Goal: Task Accomplishment & Management: Complete application form

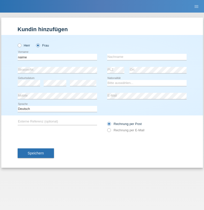
type input "naime"
click at [147, 57] on input "text" at bounding box center [146, 57] width 79 height 6
type input "llugiqi"
select select "CH"
radio input "true"
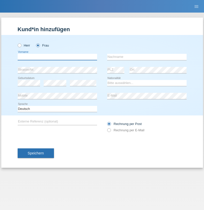
click at [57, 57] on input "text" at bounding box center [57, 57] width 79 height 6
type input "Rasida"
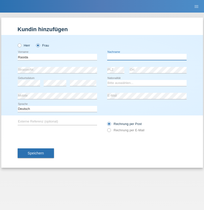
click at [147, 57] on input "text" at bounding box center [146, 57] width 79 height 6
type input "Mehmedovic"
select select "CH"
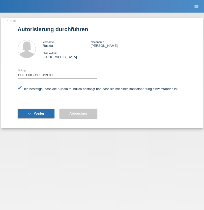
select select "1"
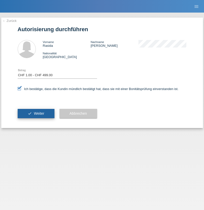
click at [36, 114] on span "Weiter" at bounding box center [39, 114] width 10 height 4
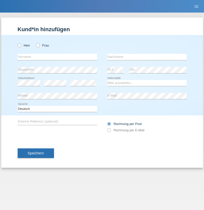
radio input "true"
click at [57, 57] on input "text" at bounding box center [57, 57] width 79 height 6
type input "Shabani"
click at [147, 57] on input "text" at bounding box center [146, 57] width 79 height 6
type input "Abedin"
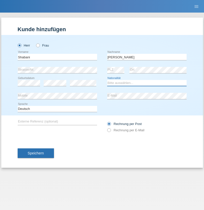
select select "XK"
select select "C"
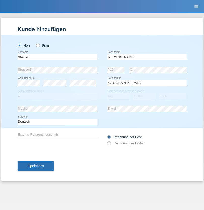
select select "04"
select select "10"
select select "2021"
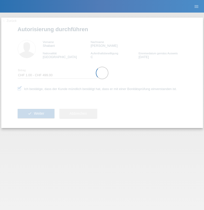
select select "1"
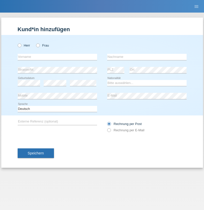
radio input "true"
click at [57, 57] on input "text" at bounding box center [57, 57] width 79 height 6
type input "[PERSON_NAME]"
click at [147, 57] on input "text" at bounding box center [146, 57] width 79 height 6
type input "Sokol"
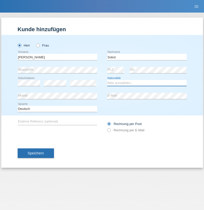
select select "XK"
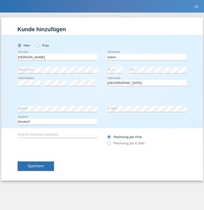
select select "C"
select select "02"
select select "08"
select select "1988"
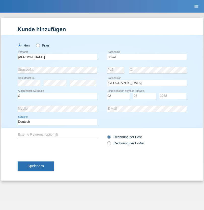
select select "en"
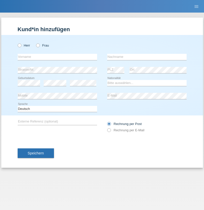
radio input "true"
click at [57, 57] on input "text" at bounding box center [57, 57] width 79 height 6
type input "[PERSON_NAME]"
click at [147, 57] on input "text" at bounding box center [146, 57] width 79 height 6
type input "Sokol"
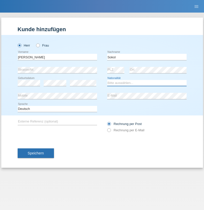
select select "XK"
select select "C"
select select "02"
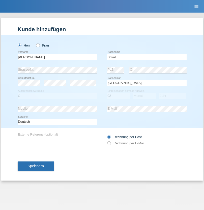
select select "08"
select select "1988"
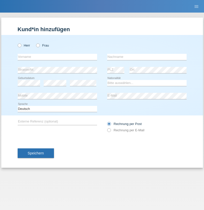
radio input "true"
click at [57, 57] on input "text" at bounding box center [57, 57] width 79 height 6
type input "Shanas"
click at [147, 57] on input "text" at bounding box center [146, 57] width 79 height 6
type input "Baranati"
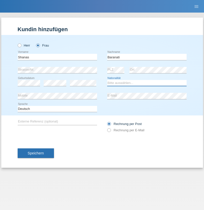
select select "CH"
radio input "true"
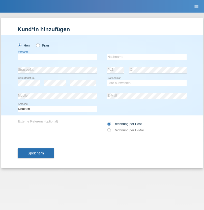
click at [57, 57] on input "text" at bounding box center [57, 57] width 79 height 6
type input "[PERSON_NAME]"
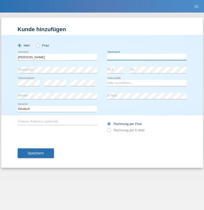
click at [147, 57] on input "text" at bounding box center [146, 57] width 79 height 6
type input "[PERSON_NAME]"
select select "PL"
select select "C"
select select "11"
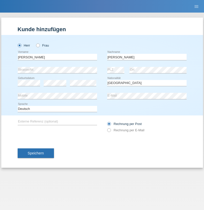
select select "01"
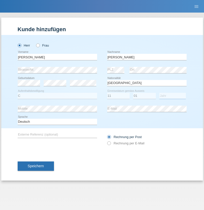
select select "2007"
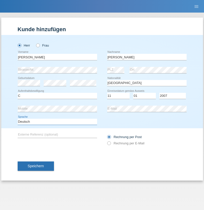
select select "en"
